Goal: Navigation & Orientation: Find specific page/section

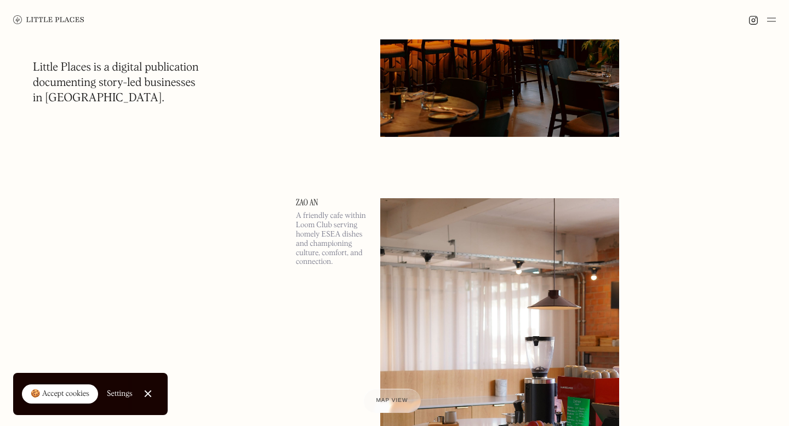
scroll to position [356, 0]
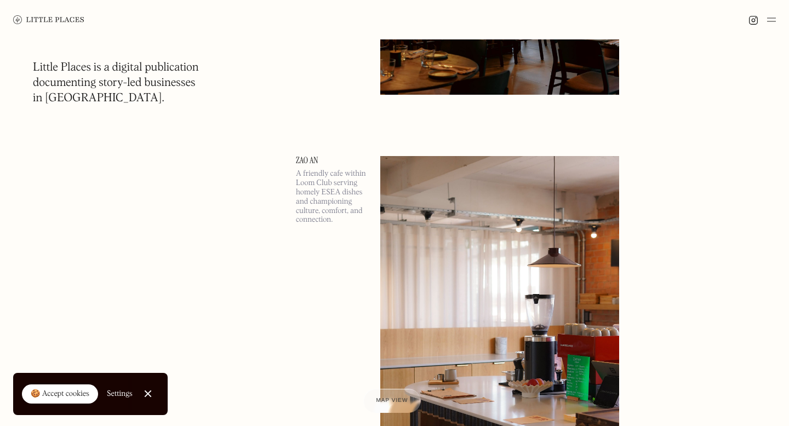
click at [771, 16] on img at bounding box center [771, 19] width 9 height 13
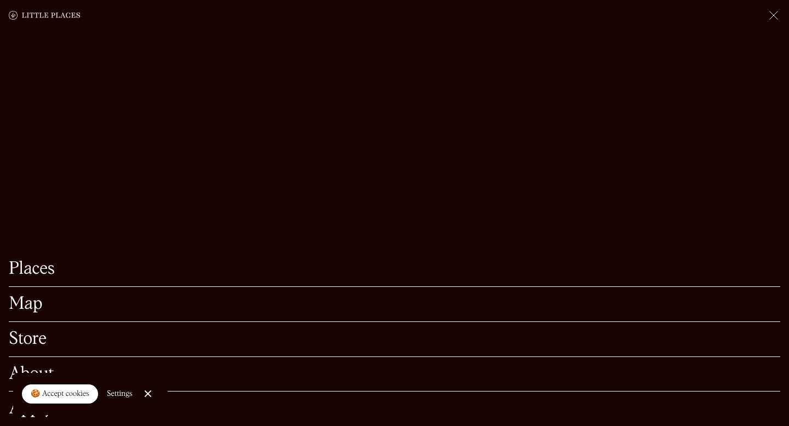
click at [32, 301] on link "Map" at bounding box center [395, 304] width 772 height 17
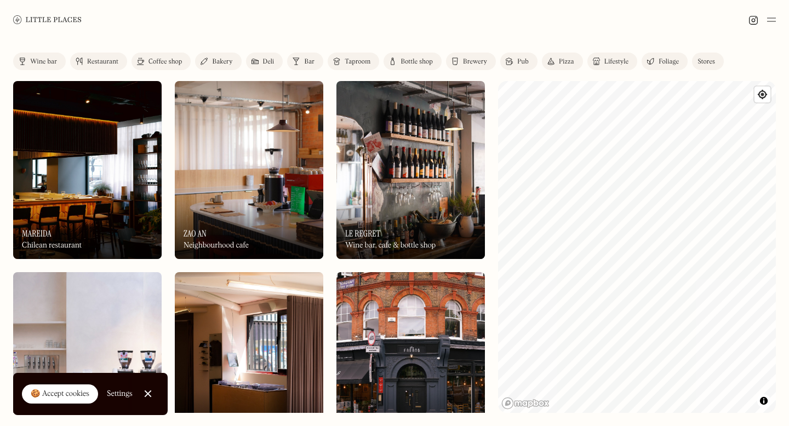
click at [122, 56] on link "Restaurant" at bounding box center [98, 62] width 57 height 18
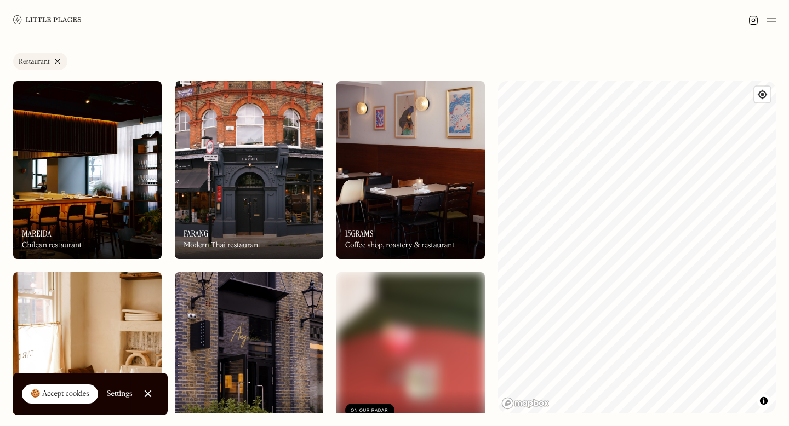
click at [152, 62] on div "Label Restaurant Wine bar Restaurant Coffee shop Bakery Deli Bar Taproom Bottle…" at bounding box center [394, 64] width 763 height 22
click at [145, 395] on div at bounding box center [147, 394] width 7 height 7
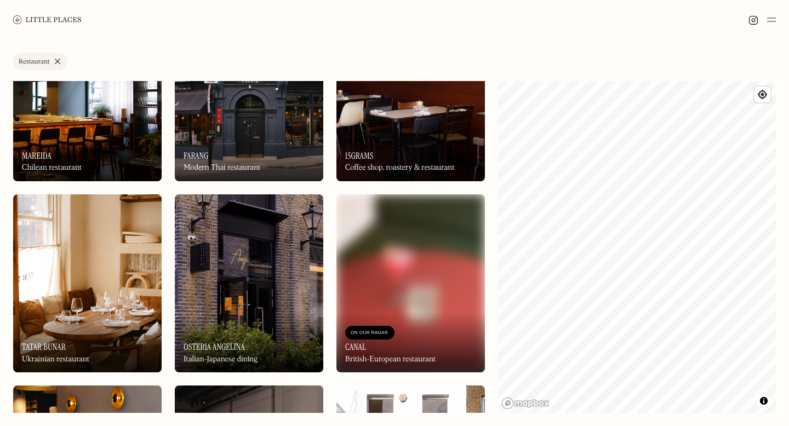
scroll to position [80, 0]
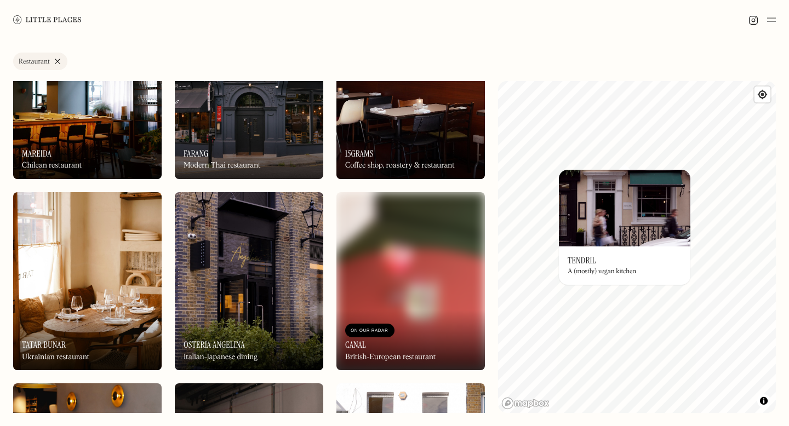
click at [585, 266] on h3 "Tendril" at bounding box center [582, 260] width 28 height 10
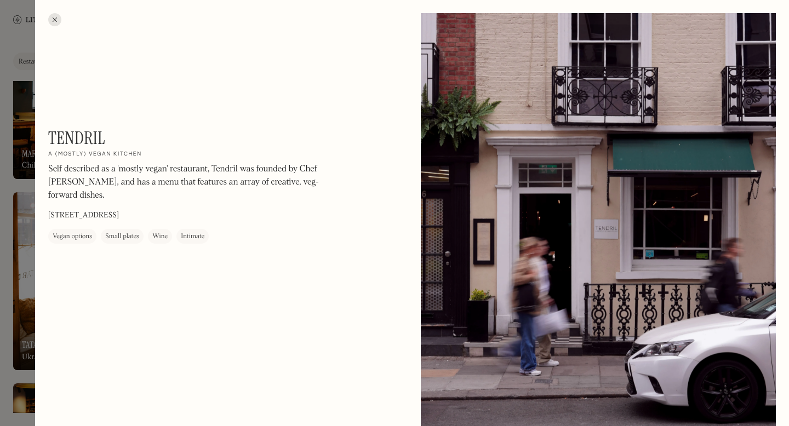
click at [55, 19] on div at bounding box center [54, 19] width 13 height 13
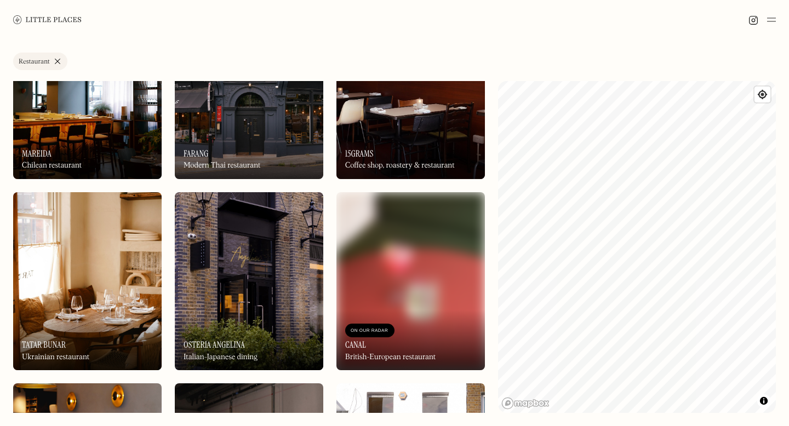
click at [407, 131] on div "On Our Radar 15grams Coffee shop, roastery & restaurant" at bounding box center [410, 149] width 149 height 60
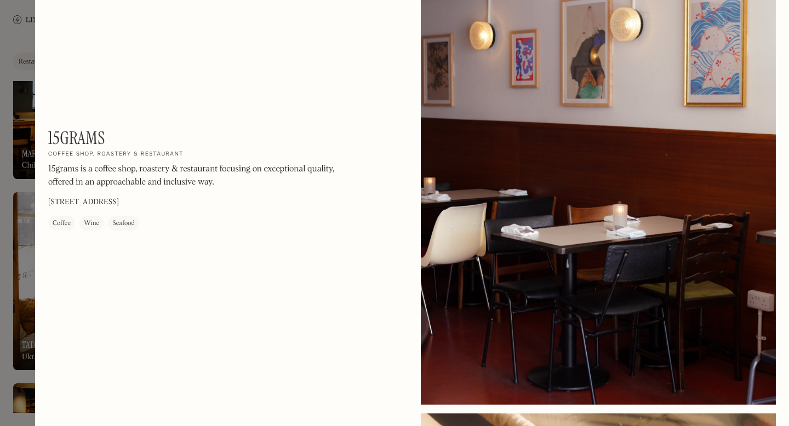
scroll to position [53, 0]
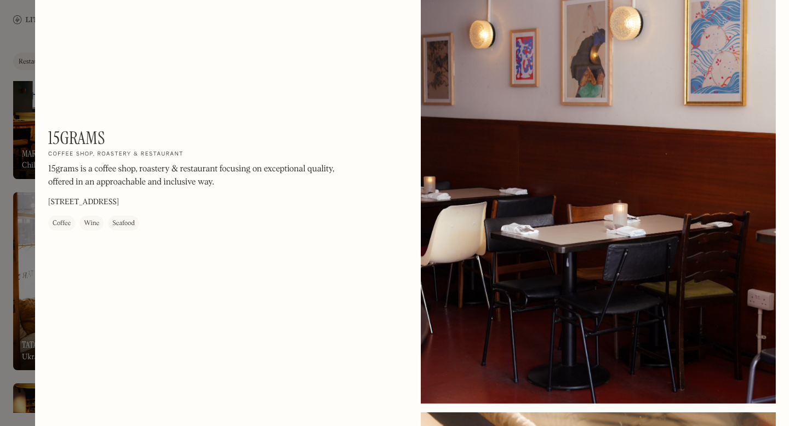
click at [22, 55] on div at bounding box center [394, 213] width 789 height 426
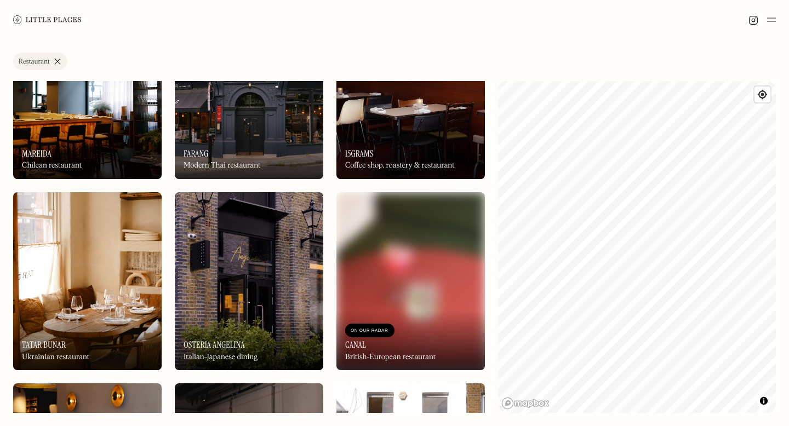
click at [25, 19] on img at bounding box center [47, 19] width 69 height 8
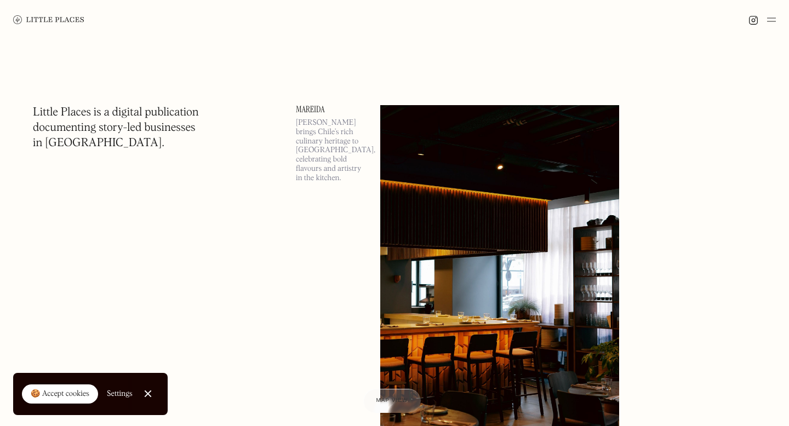
click at [772, 23] on img at bounding box center [771, 19] width 9 height 13
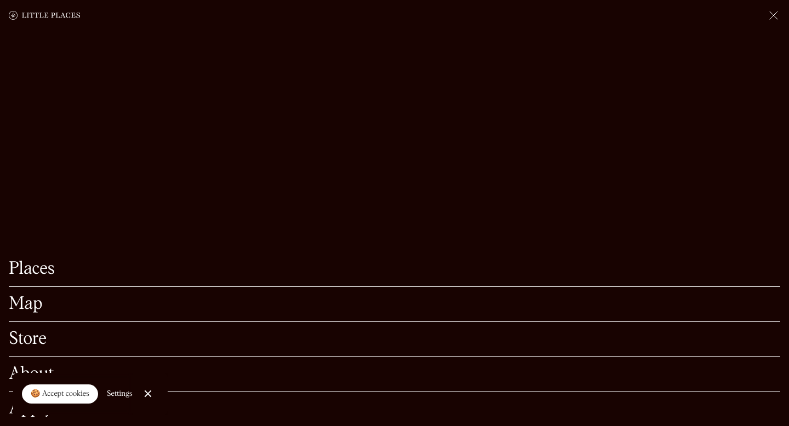
click at [33, 305] on link "Map" at bounding box center [395, 304] width 772 height 17
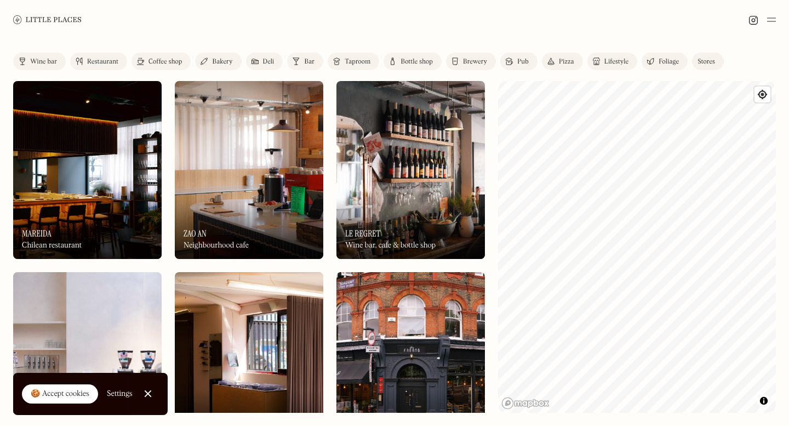
click at [161, 62] on div "Coffee shop" at bounding box center [165, 62] width 33 height 7
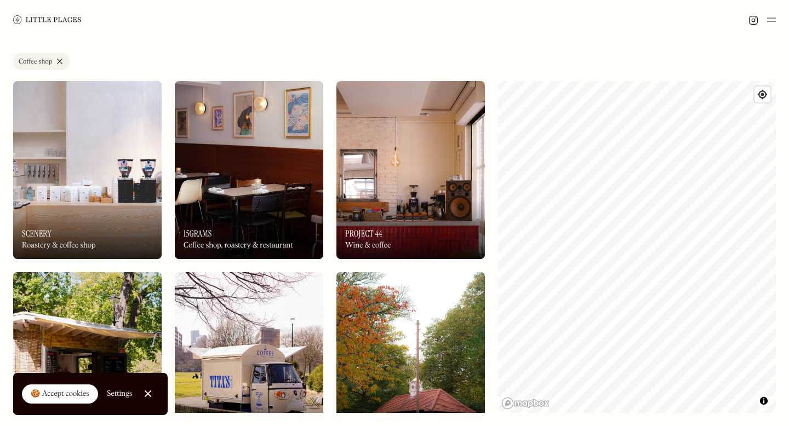
click at [256, 207] on div "On Our Radar 15grams Coffee shop, roastery & restaurant" at bounding box center [249, 229] width 149 height 60
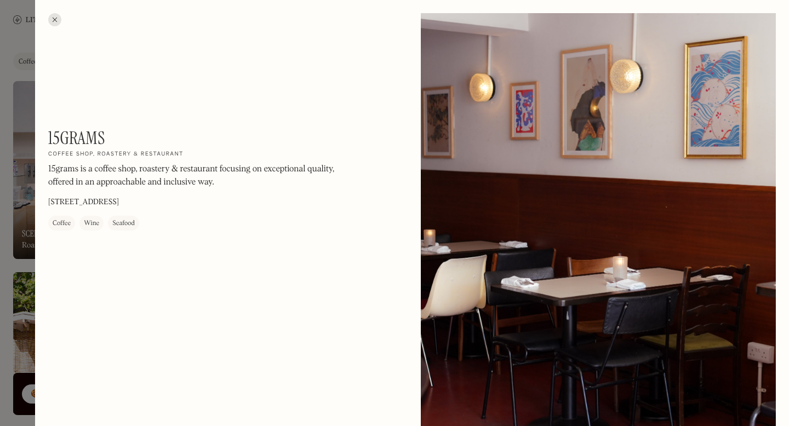
click at [57, 19] on div at bounding box center [54, 19] width 13 height 13
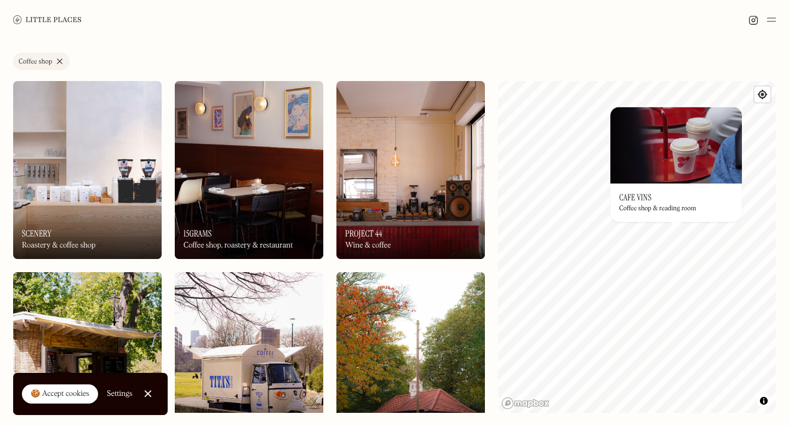
click at [629, 196] on h3 "Cafe Vins" at bounding box center [635, 197] width 32 height 10
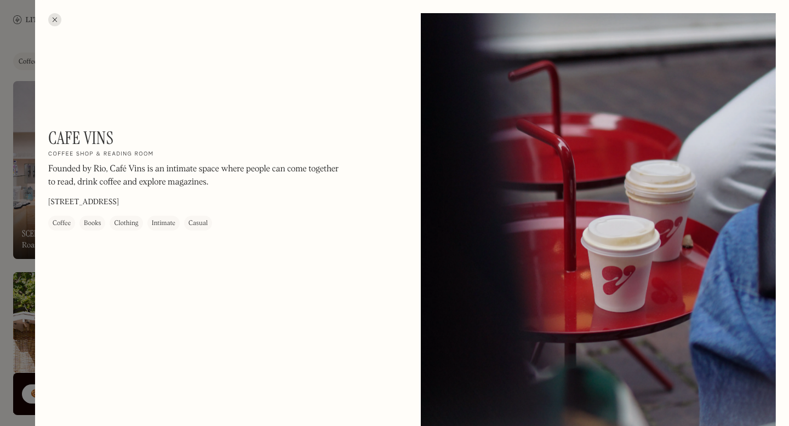
click at [54, 22] on div at bounding box center [54, 19] width 13 height 13
